Goal: Task Accomplishment & Management: Use online tool/utility

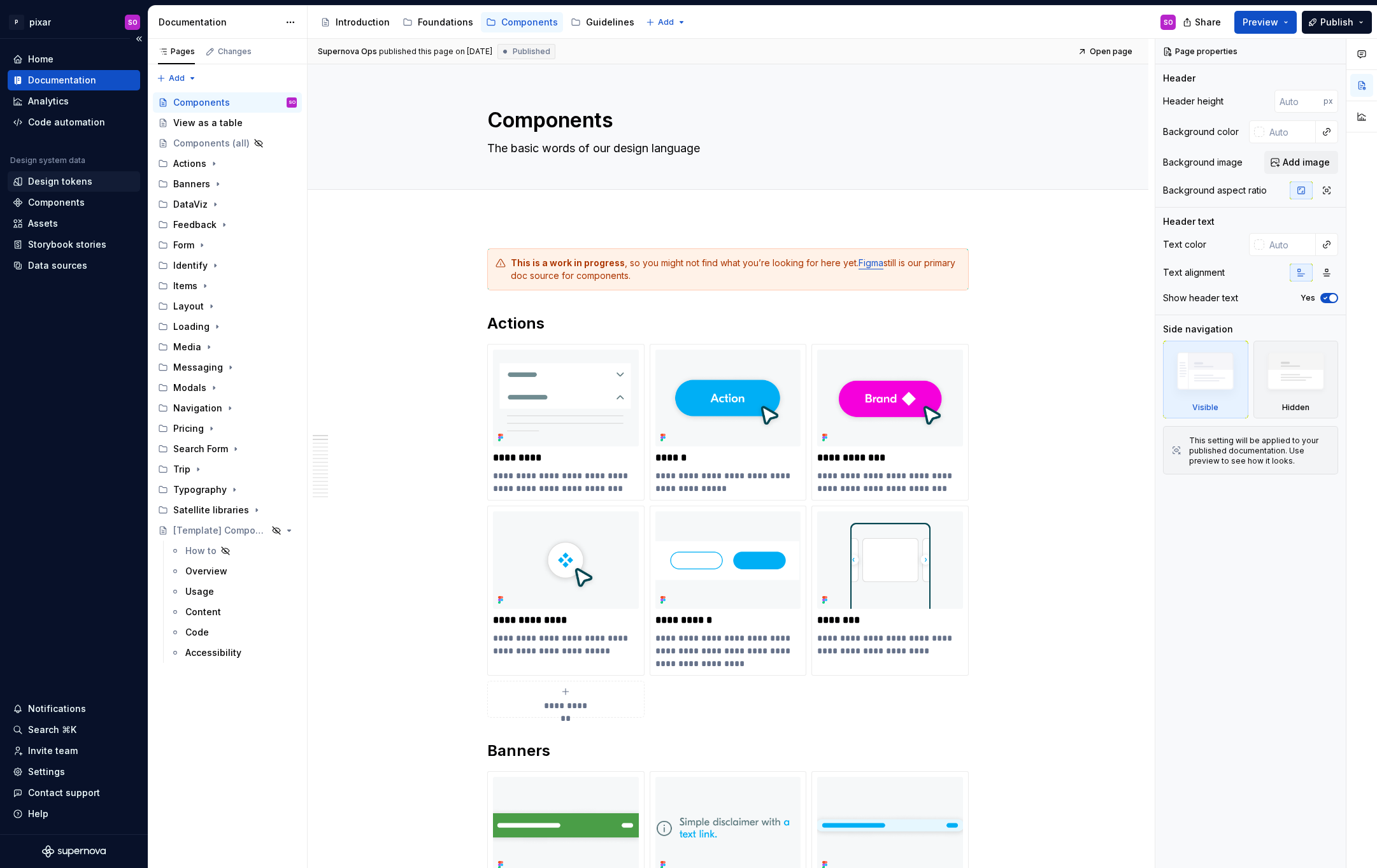
click at [59, 180] on div "Design tokens" at bounding box center [60, 181] width 64 height 13
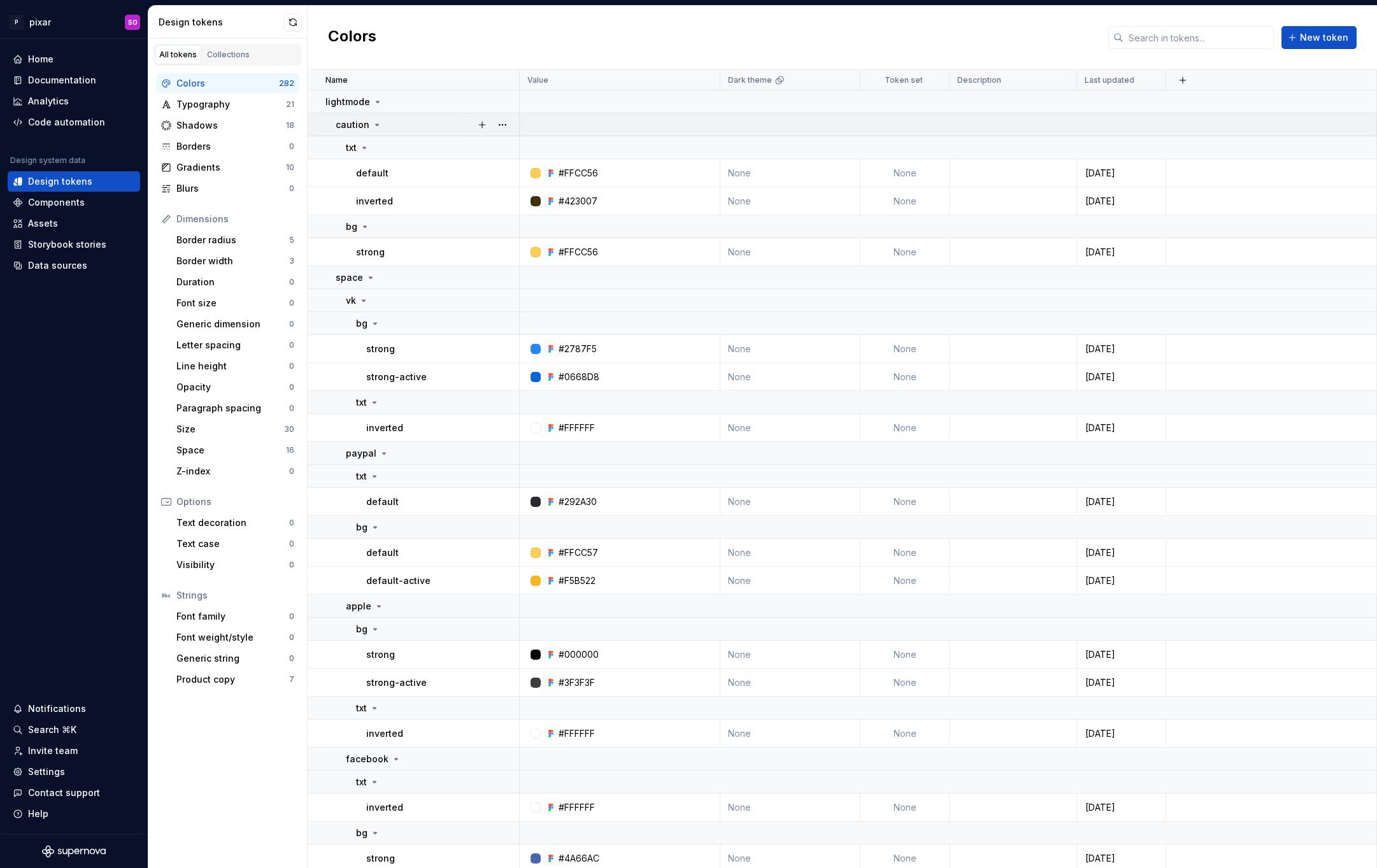
click at [375, 125] on icon at bounding box center [377, 125] width 3 height 1
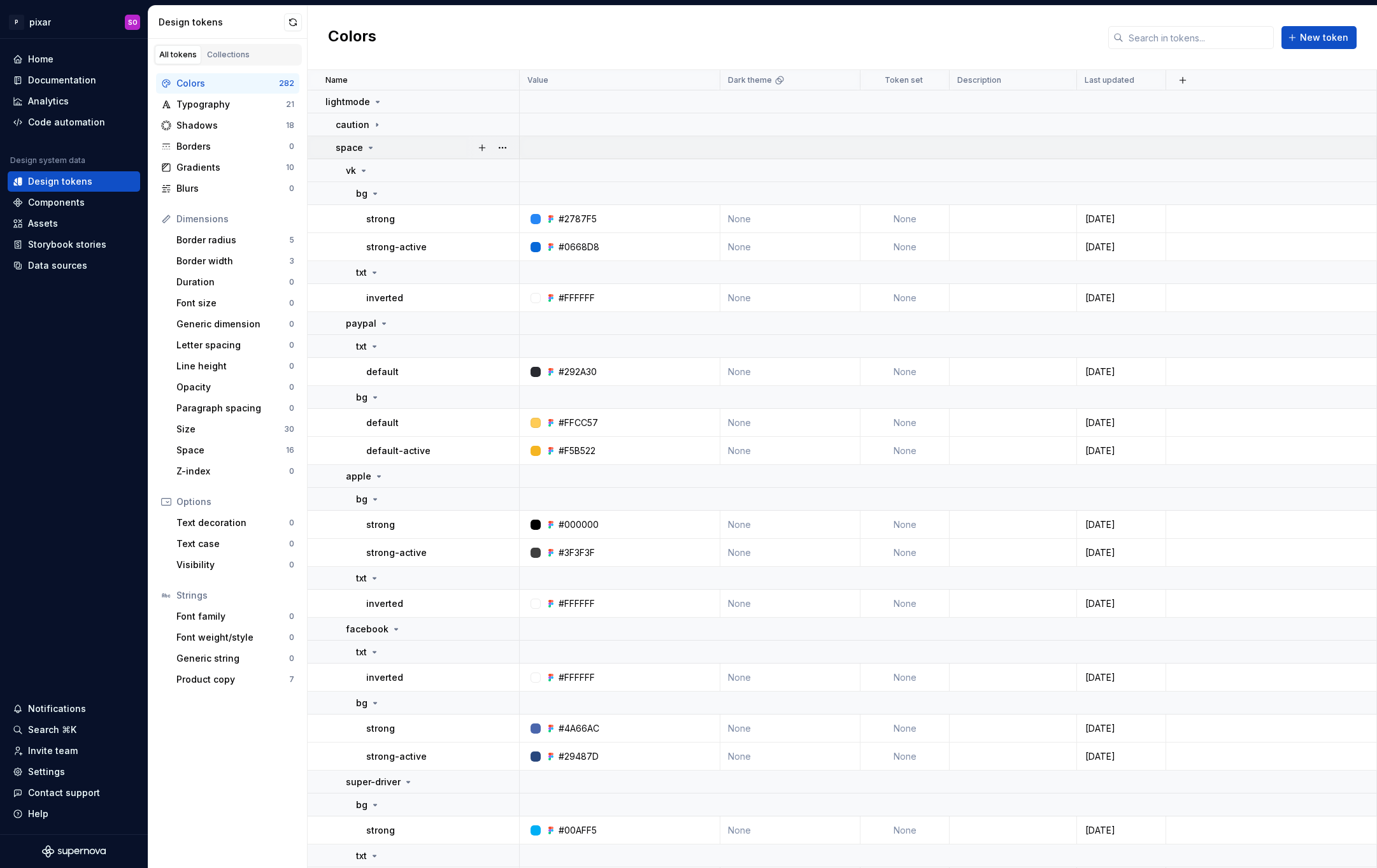
click at [373, 145] on icon at bounding box center [370, 148] width 10 height 10
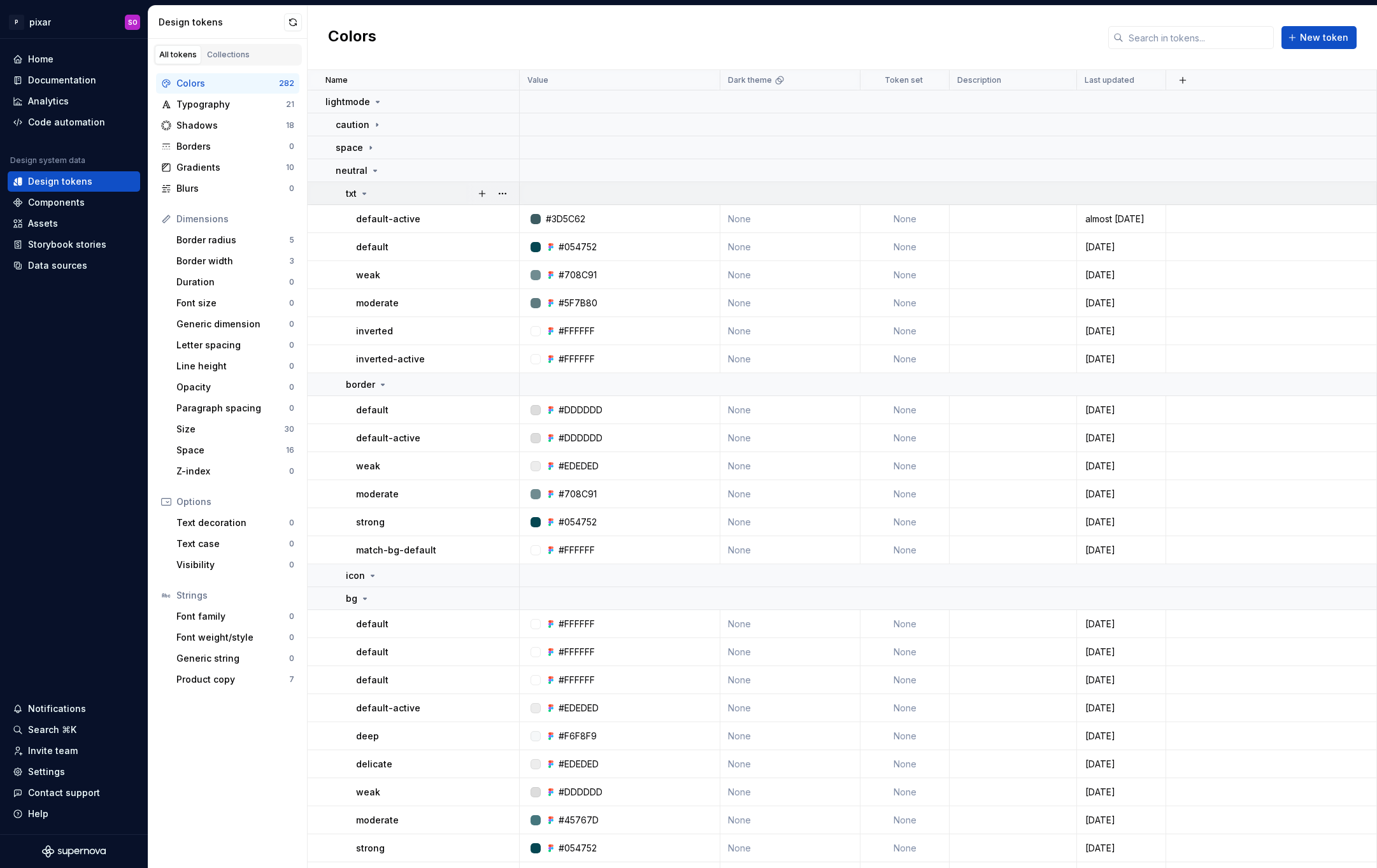
click at [365, 194] on icon at bounding box center [364, 193] width 10 height 10
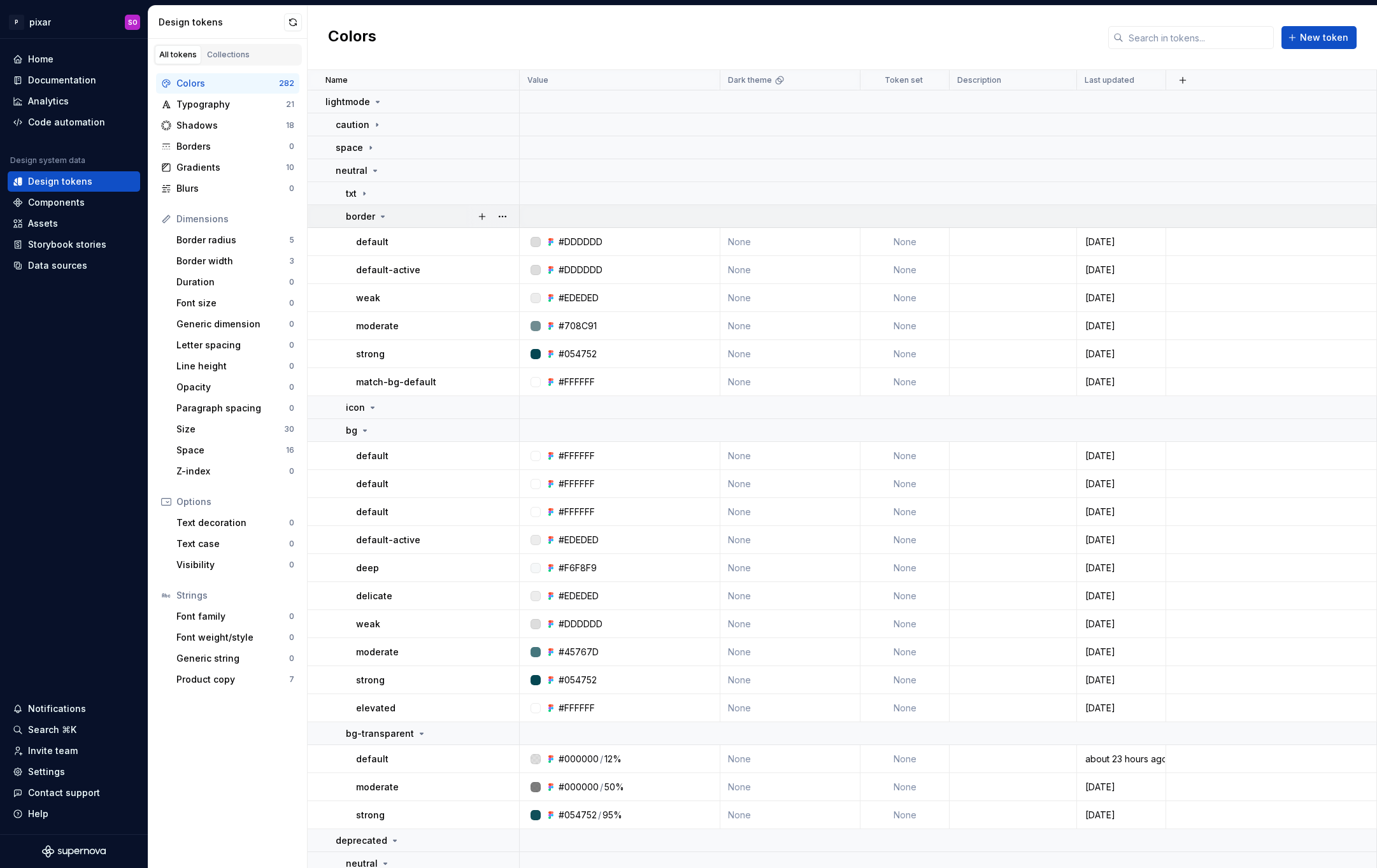
click at [381, 213] on icon at bounding box center [383, 216] width 10 height 10
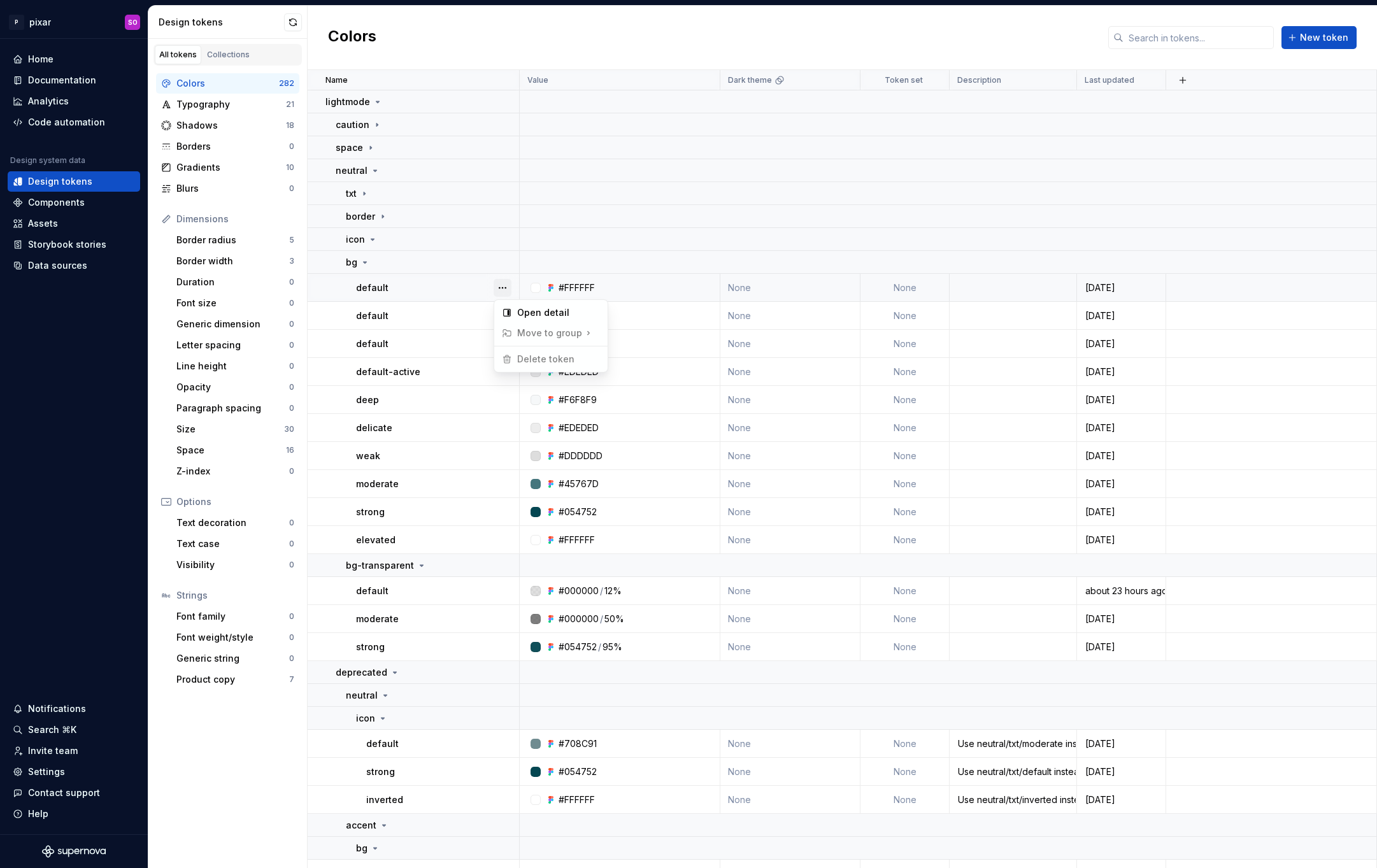
click at [502, 289] on button "button" at bounding box center [502, 287] width 18 height 18
click at [481, 312] on html "P pixar SO Home Documentation Analytics Code automation Design system data Desi…" at bounding box center [688, 434] width 1377 height 868
click at [499, 312] on button "button" at bounding box center [502, 315] width 18 height 18
click at [473, 331] on html "P pixar SO Home Documentation Analytics Code automation Design system data Desi…" at bounding box center [688, 434] width 1377 height 868
click at [505, 343] on button "button" at bounding box center [502, 344] width 18 height 18
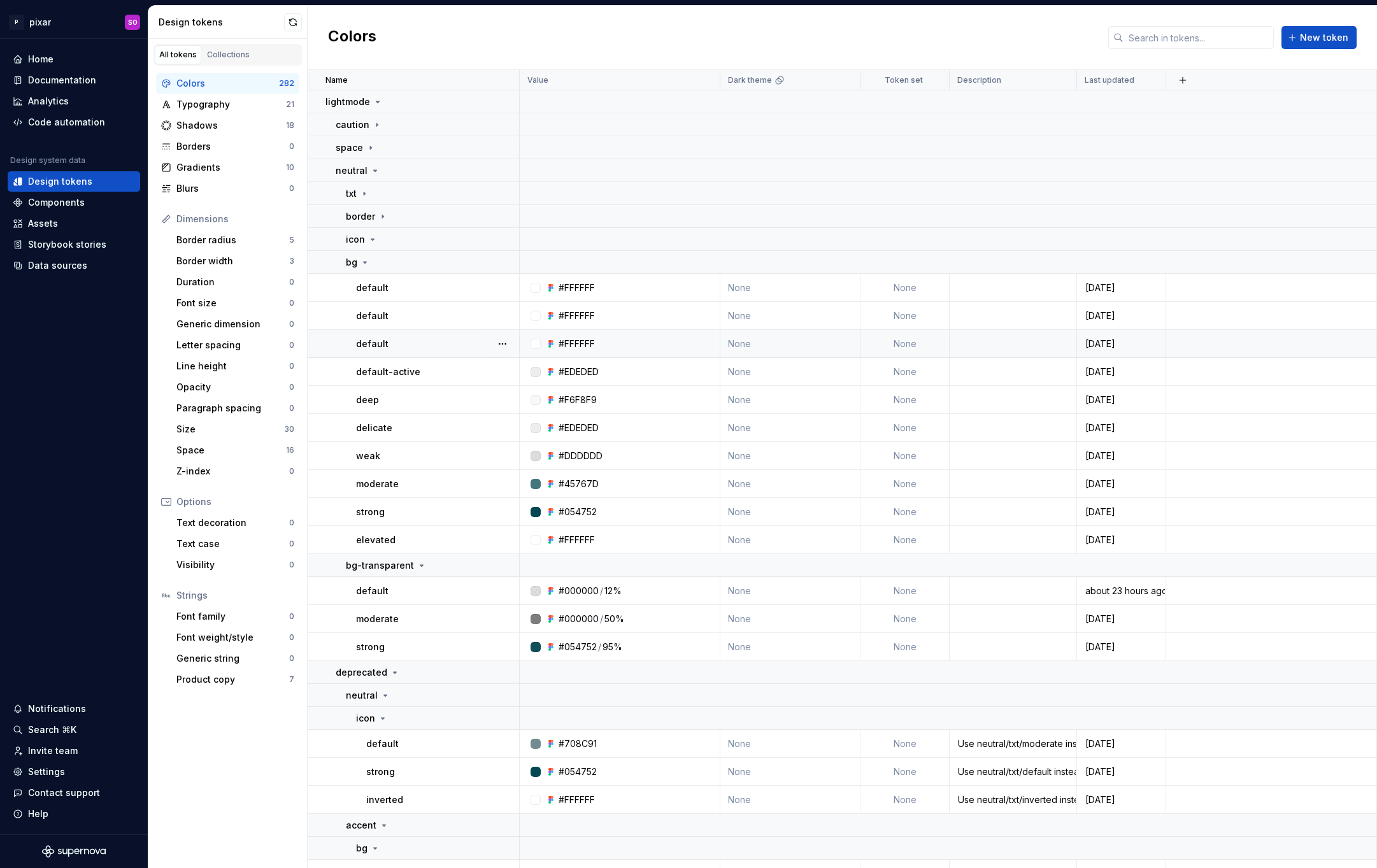
click at [481, 331] on td "default" at bounding box center [413, 343] width 212 height 28
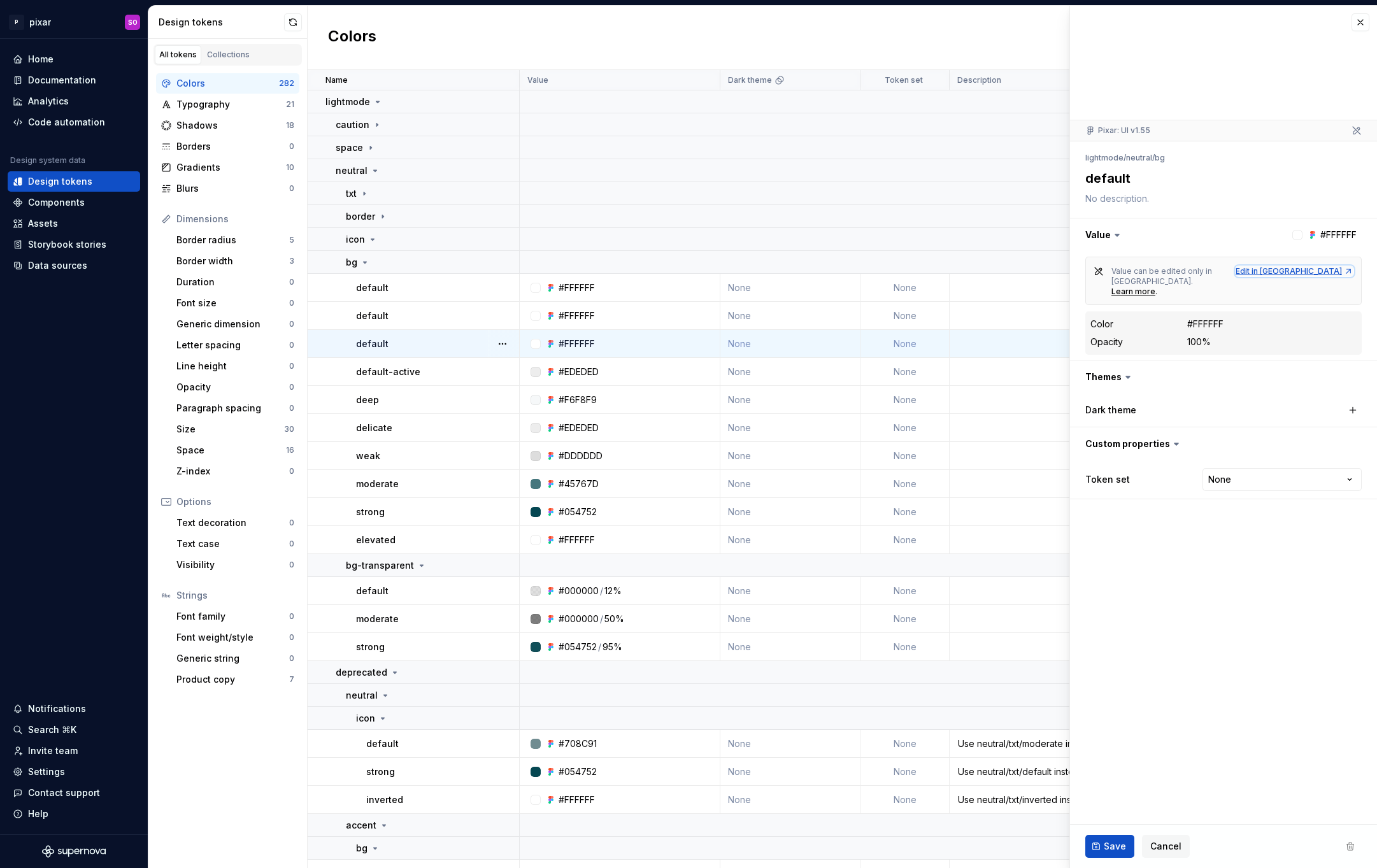
click at [1329, 268] on div "Edit in [GEOGRAPHIC_DATA]" at bounding box center [1294, 271] width 117 height 10
type textarea "*"
